Goal: Information Seeking & Learning: Learn about a topic

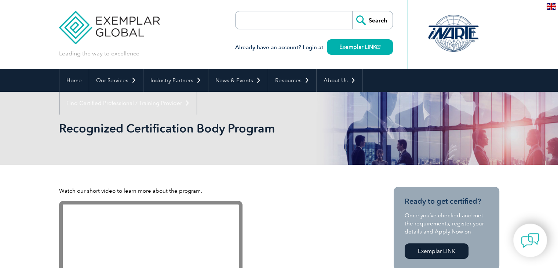
click at [445, 39] on div at bounding box center [453, 33] width 73 height 40
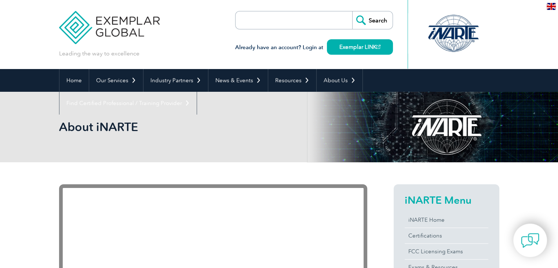
click at [124, 127] on h2 "About iNARTE" at bounding box center [213, 127] width 308 height 12
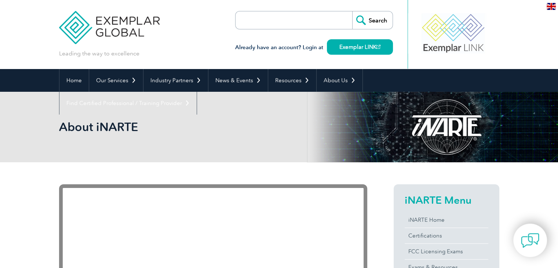
click at [103, 127] on h2 "About iNARTE" at bounding box center [213, 127] width 308 height 12
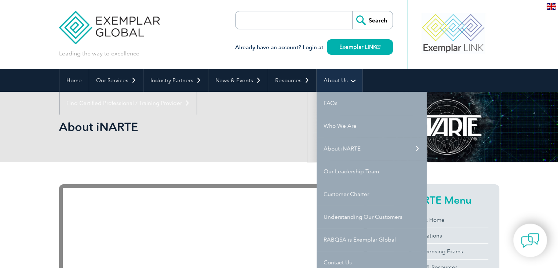
click at [330, 83] on link "About Us" at bounding box center [340, 80] width 46 height 23
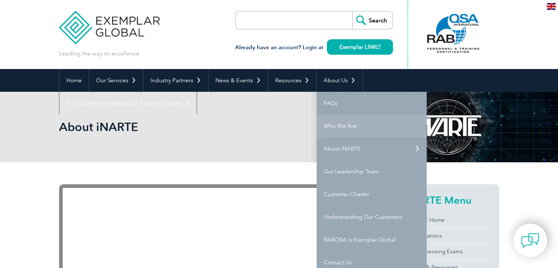
click at [337, 121] on link "Who We Are" at bounding box center [372, 126] width 110 height 23
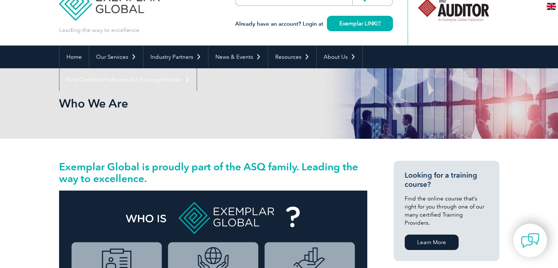
scroll to position [37, 0]
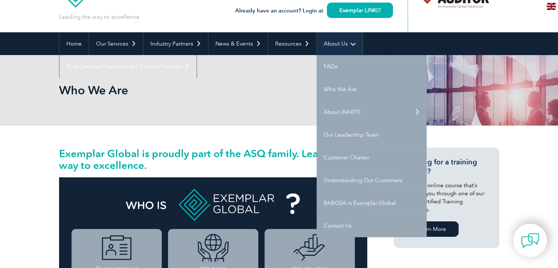
click at [342, 42] on link "About Us" at bounding box center [340, 43] width 46 height 23
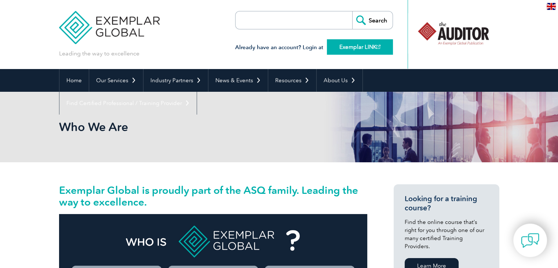
click at [342, 44] on link "Exemplar LINK" at bounding box center [360, 46] width 66 height 15
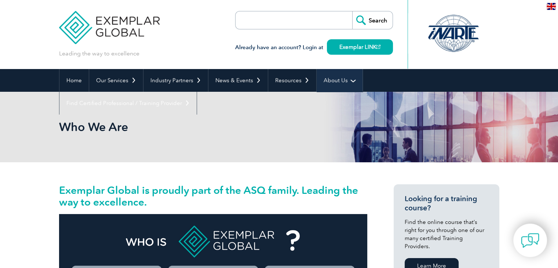
click at [345, 83] on link "About Us" at bounding box center [340, 80] width 46 height 23
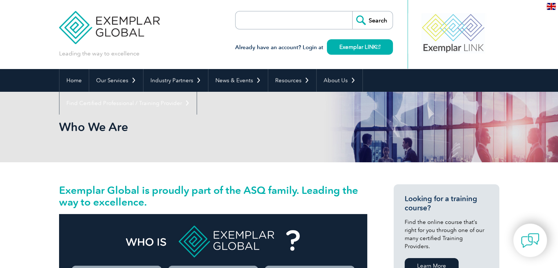
click at [0, 0] on link "About iNARTE" at bounding box center [0, 0] width 0 height 0
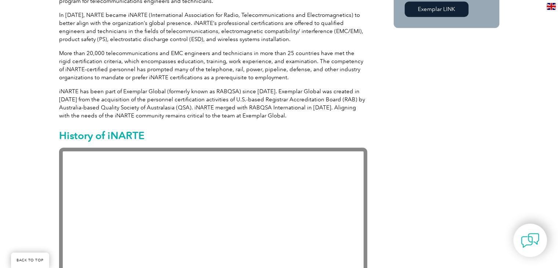
scroll to position [441, 0]
